Goal: Task Accomplishment & Management: Use online tool/utility

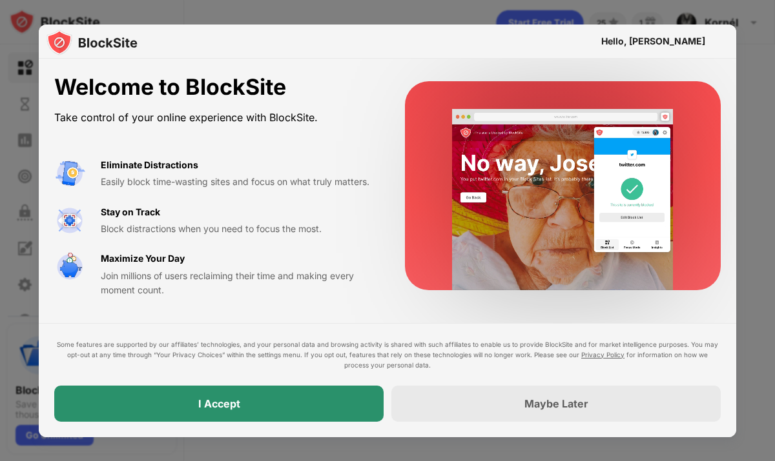
click at [286, 389] on div "I Accept" at bounding box center [218, 404] width 329 height 36
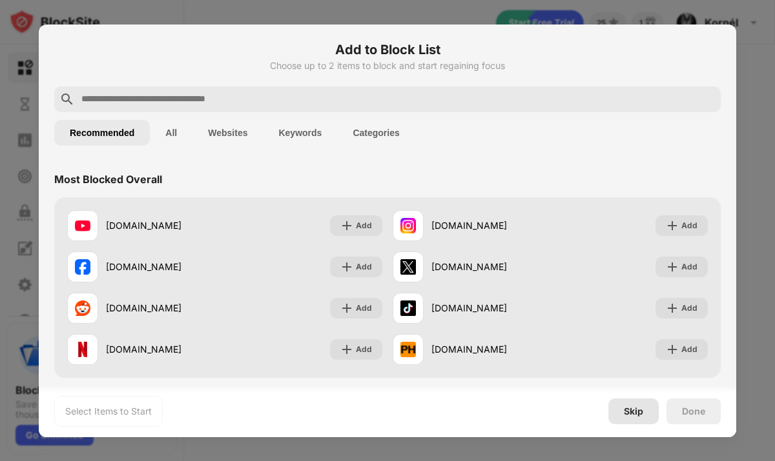
click at [639, 417] on div "Skip" at bounding box center [633, 412] width 50 height 26
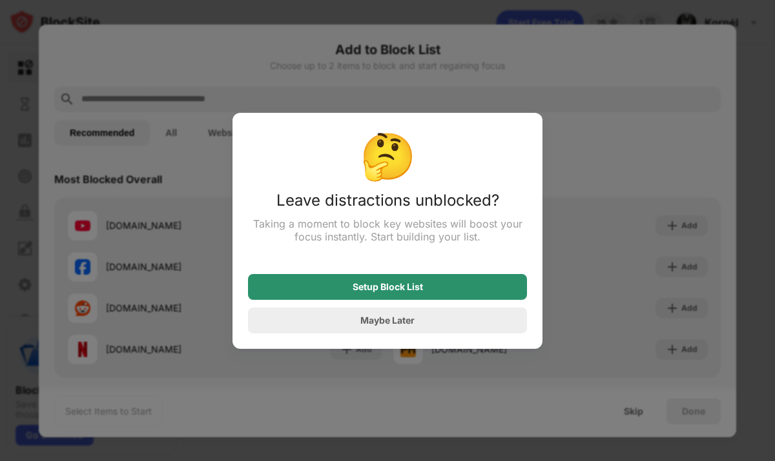
click at [479, 286] on div "Setup Block List" at bounding box center [387, 287] width 279 height 26
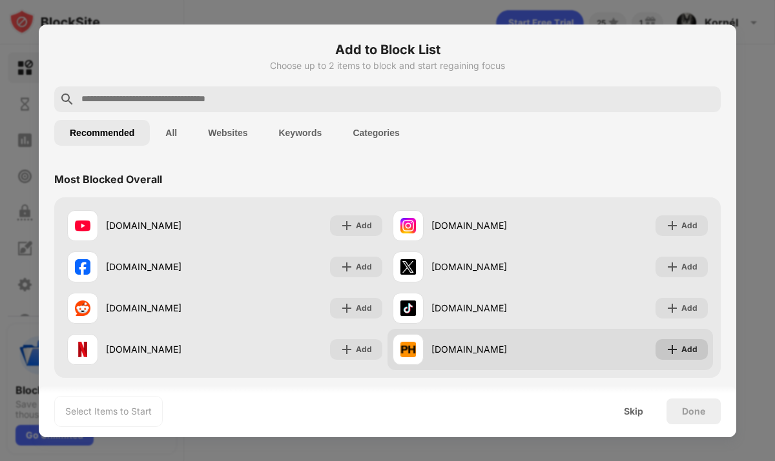
click at [674, 345] on img at bounding box center [671, 349] width 13 height 13
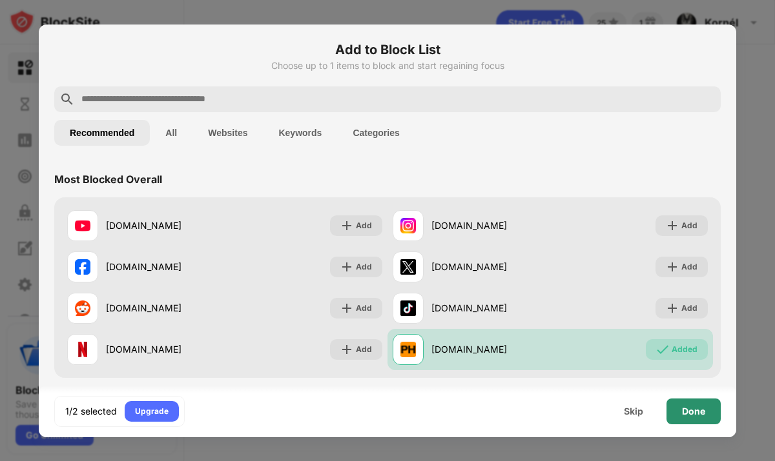
click at [702, 419] on div "Done" at bounding box center [693, 412] width 54 height 26
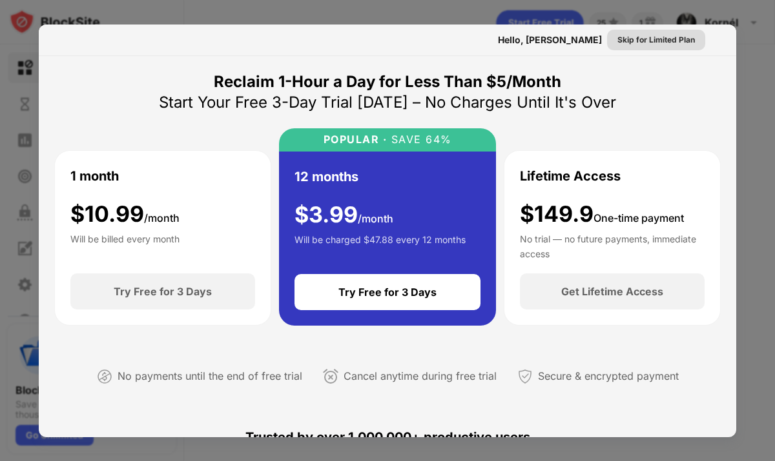
click at [667, 42] on div "Skip for Limited Plan" at bounding box center [655, 40] width 77 height 13
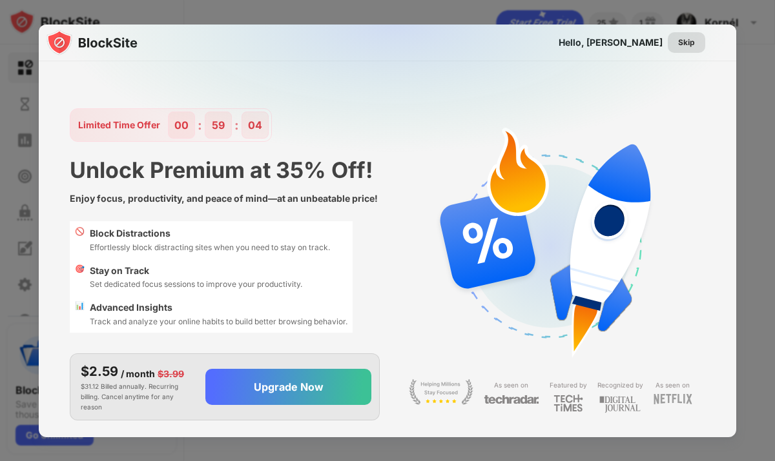
click at [698, 41] on div "Skip" at bounding box center [685, 42] width 37 height 21
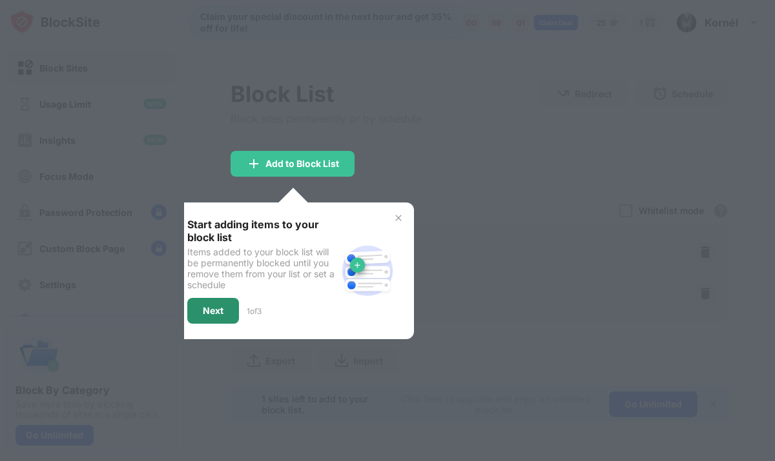
click at [209, 310] on div "Next" at bounding box center [213, 311] width 21 height 10
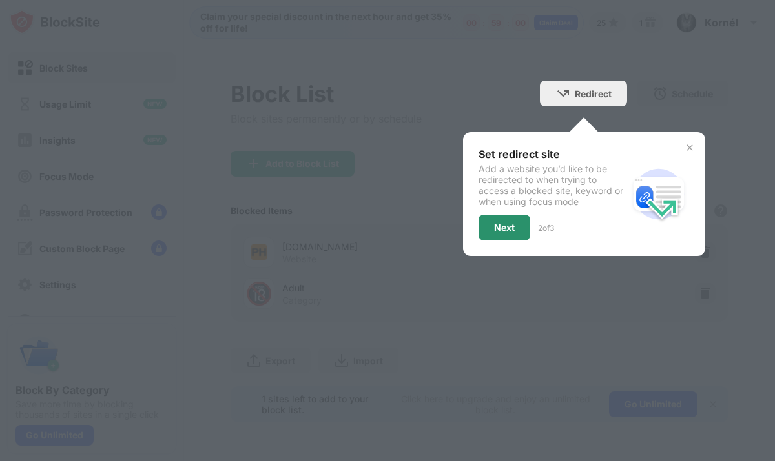
click at [497, 228] on div "Next" at bounding box center [504, 228] width 21 height 10
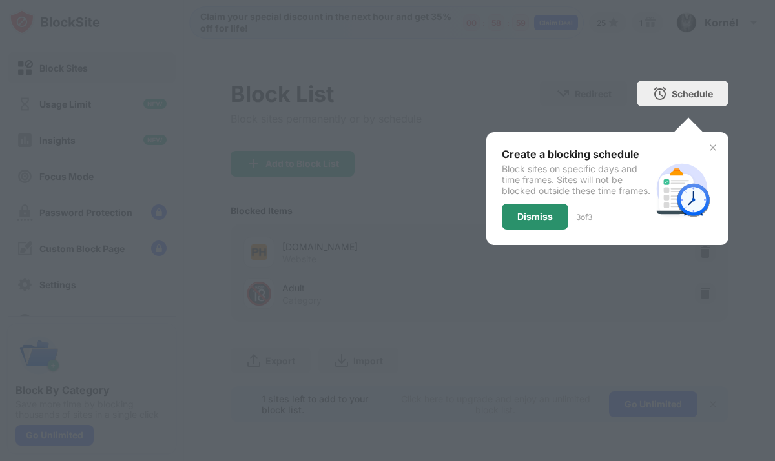
click at [512, 230] on div "Dismiss" at bounding box center [535, 217] width 66 height 26
